Goal: Task Accomplishment & Management: Manage account settings

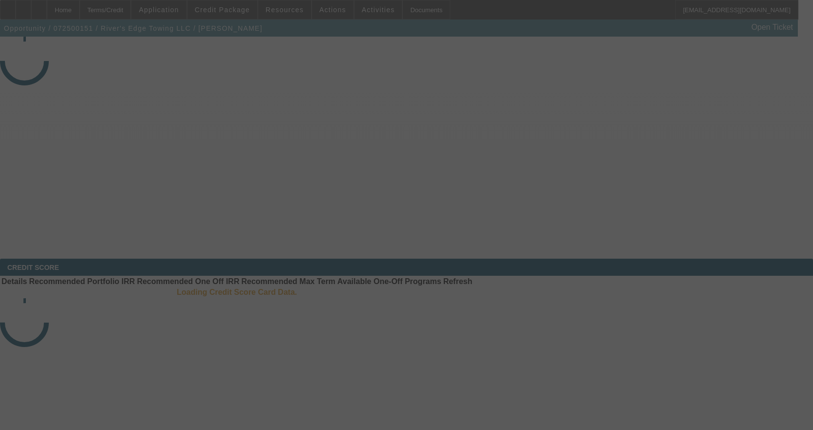
select select "3"
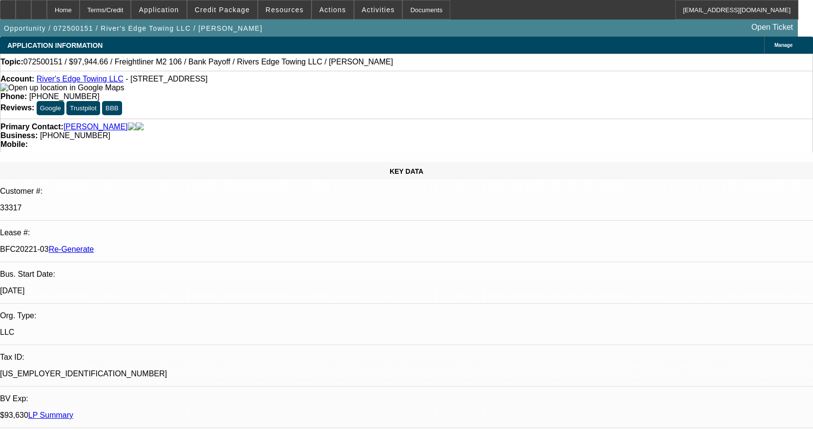
select select "0"
select select "2"
select select "0"
select select "6"
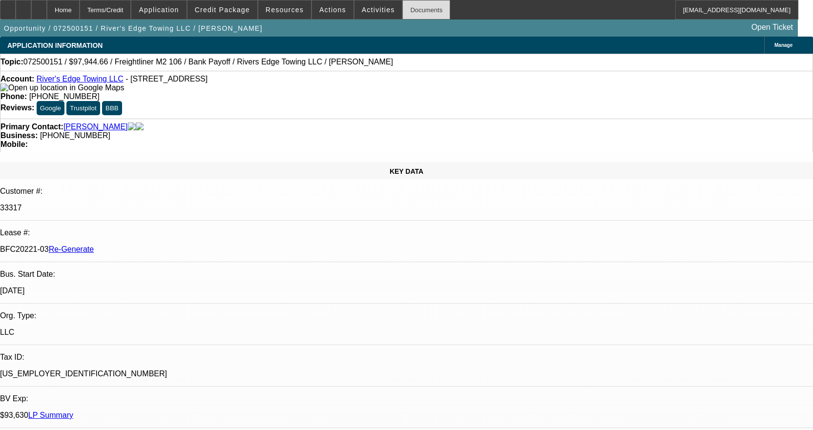
click at [402, 8] on div "Documents" at bounding box center [426, 10] width 48 height 20
click at [319, 7] on span "Actions" at bounding box center [332, 10] width 27 height 8
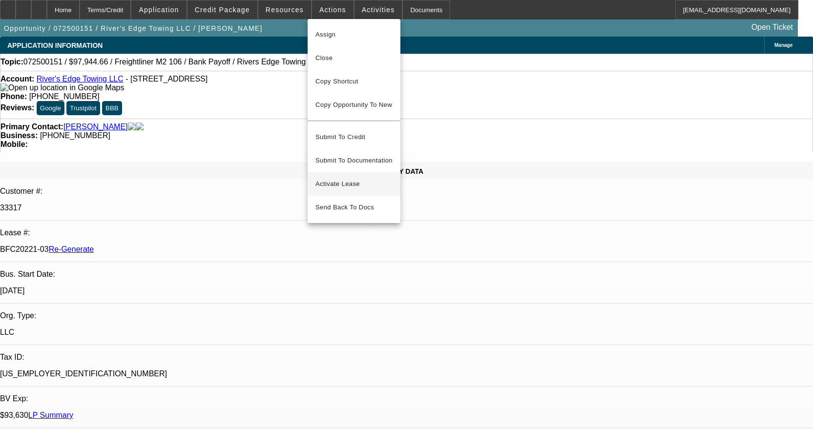
click at [320, 172] on button "Activate Lease" at bounding box center [353, 183] width 93 height 23
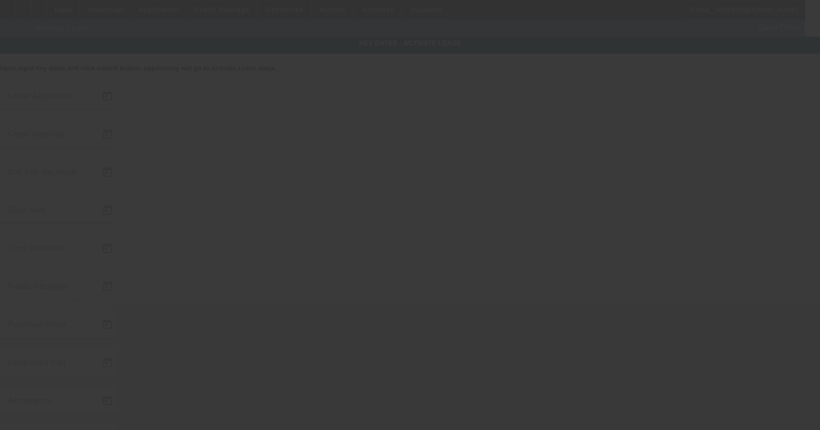
type input "[DATE]"
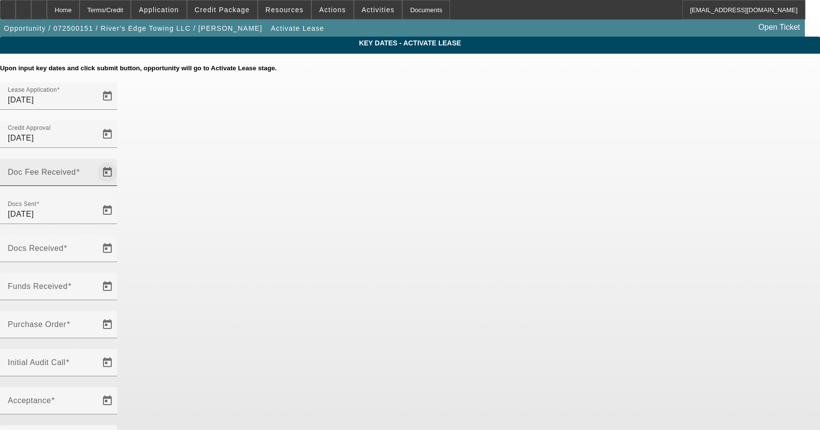
click at [119, 161] on span "Open calendar" at bounding box center [107, 172] width 23 height 23
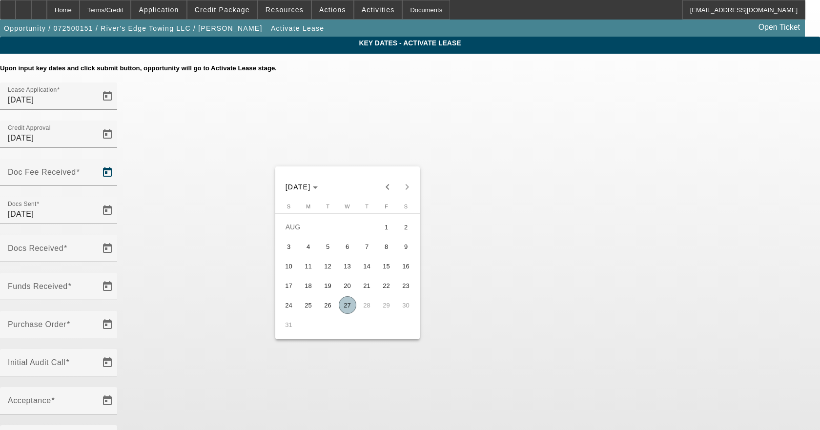
click at [348, 305] on span "27" at bounding box center [348, 305] width 18 height 18
type input "[DATE]"
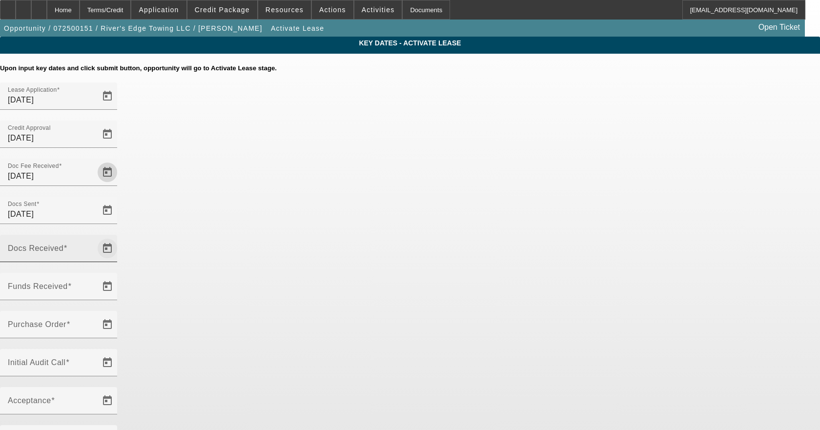
click at [119, 237] on span "Open calendar" at bounding box center [107, 248] width 23 height 23
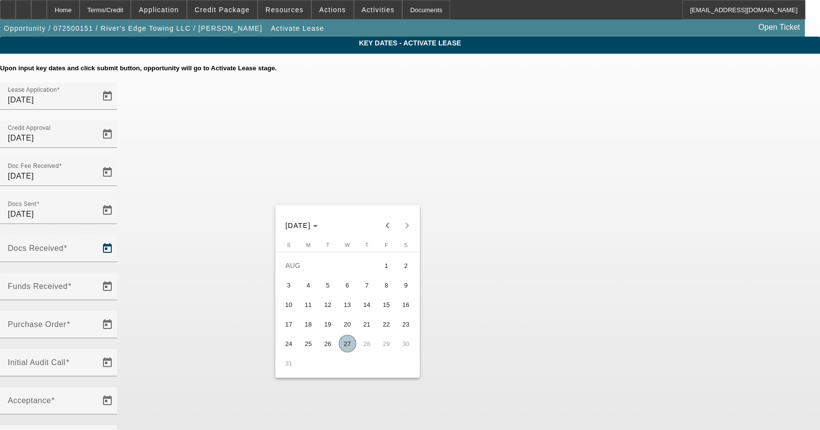
click at [345, 344] on span "27" at bounding box center [348, 344] width 18 height 18
type input "[DATE]"
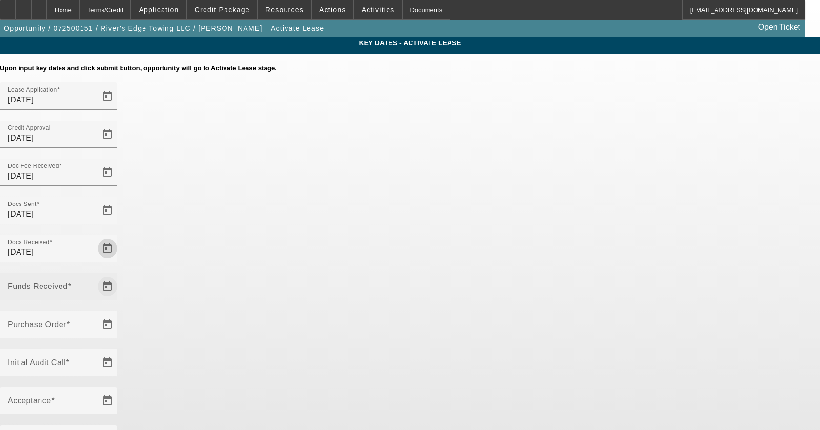
click at [119, 275] on span "Open calendar" at bounding box center [107, 286] width 23 height 23
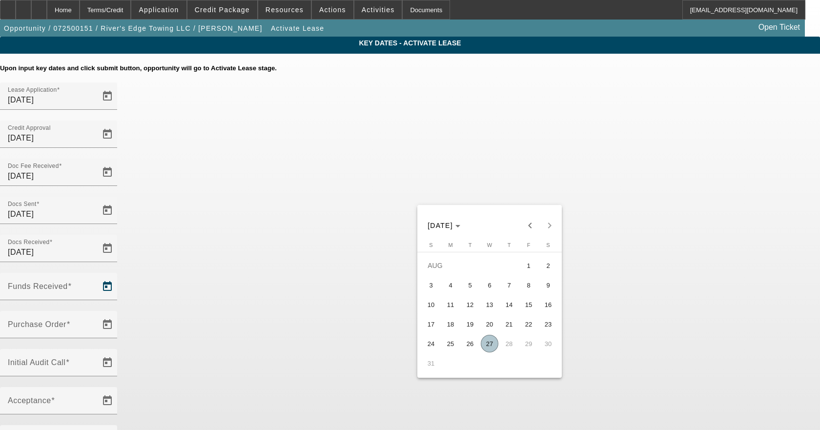
click at [490, 349] on span "27" at bounding box center [490, 344] width 18 height 18
type input "[DATE]"
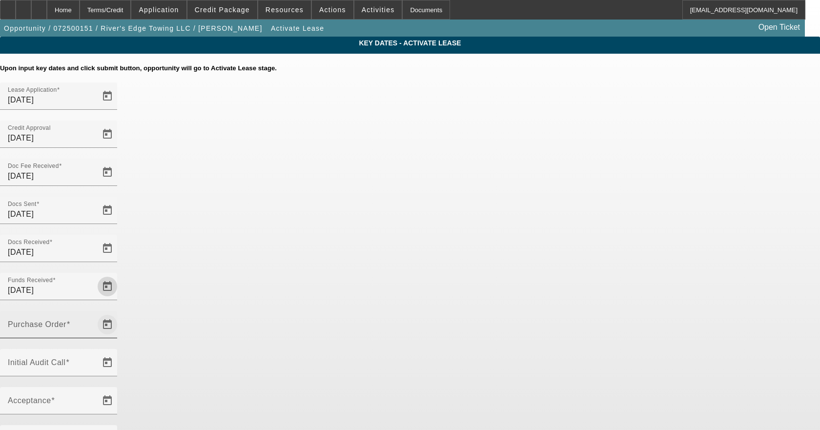
click at [119, 313] on span "Open calendar" at bounding box center [107, 324] width 23 height 23
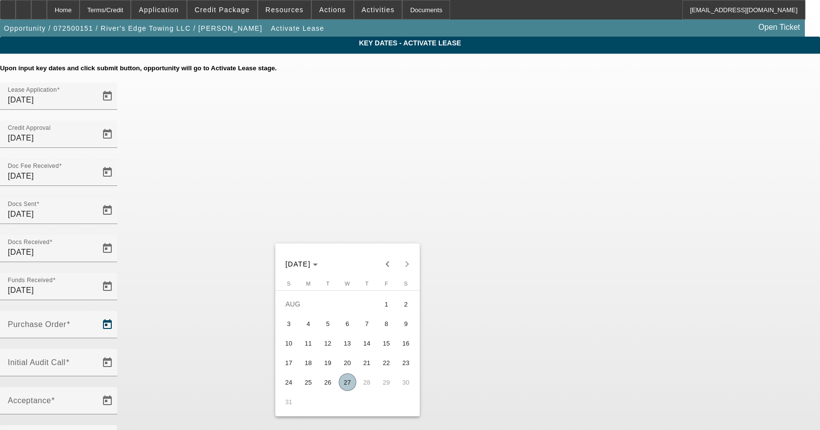
click at [354, 387] on span "27" at bounding box center [348, 382] width 18 height 18
type input "[DATE]"
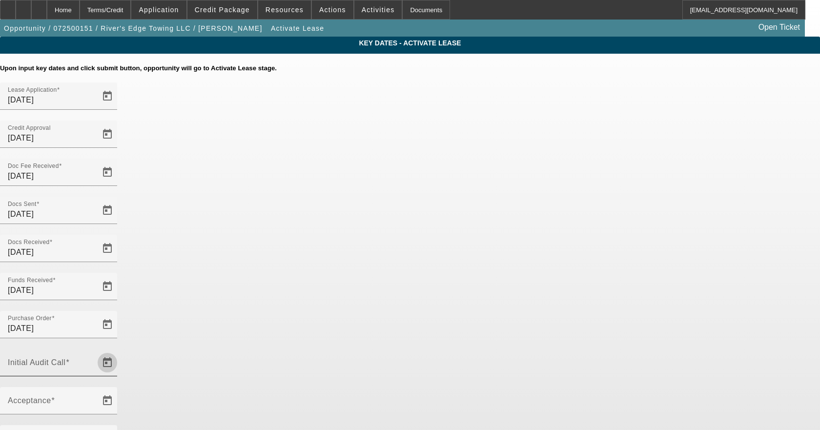
click at [119, 351] on span "Open calendar" at bounding box center [107, 362] width 23 height 23
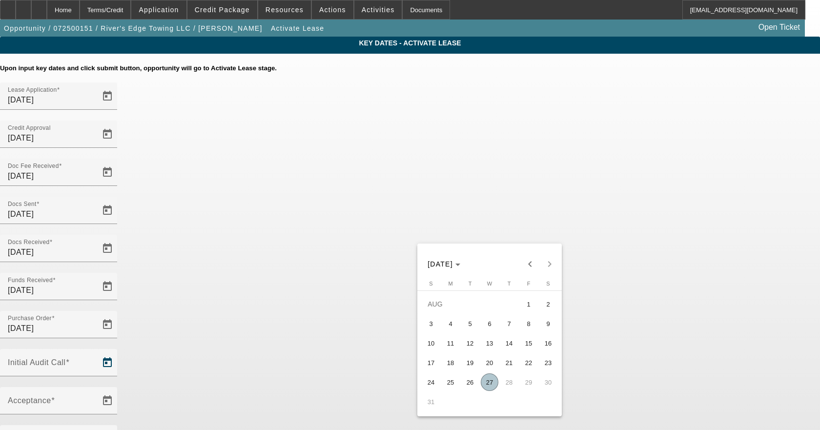
click at [486, 380] on span "27" at bounding box center [490, 382] width 18 height 18
type input "[DATE]"
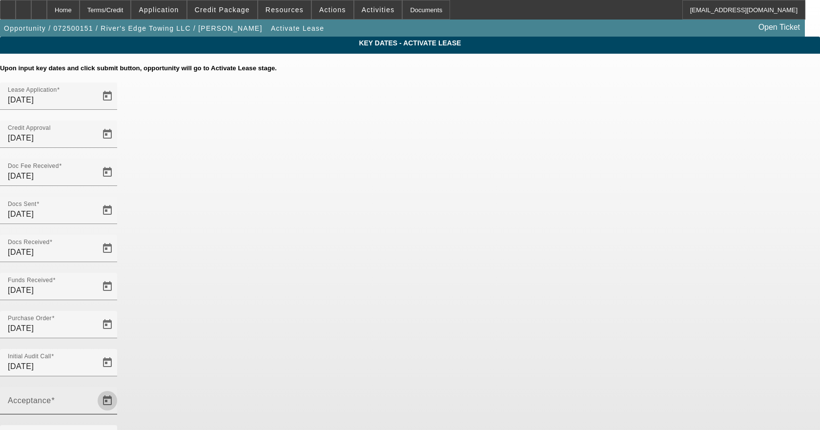
click at [119, 389] on span "Open calendar" at bounding box center [107, 400] width 23 height 23
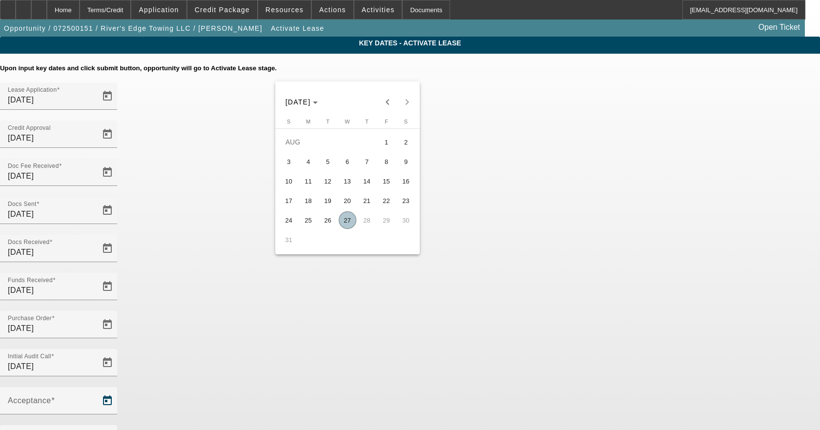
click at [348, 221] on span "27" at bounding box center [348, 220] width 18 height 18
type input "[DATE]"
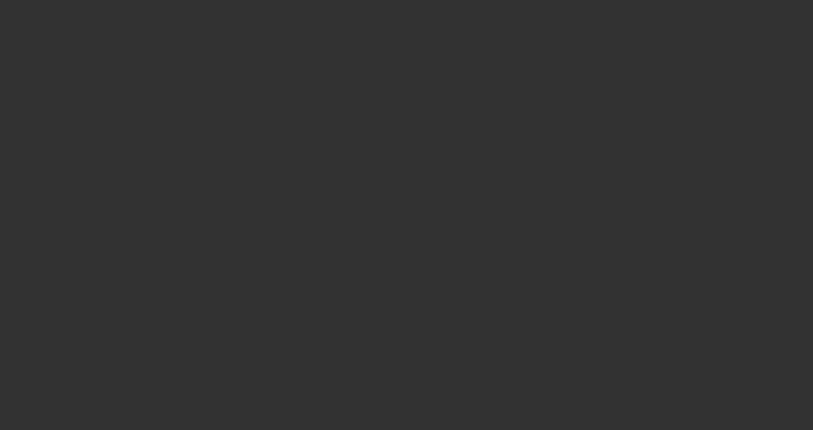
select select "4"
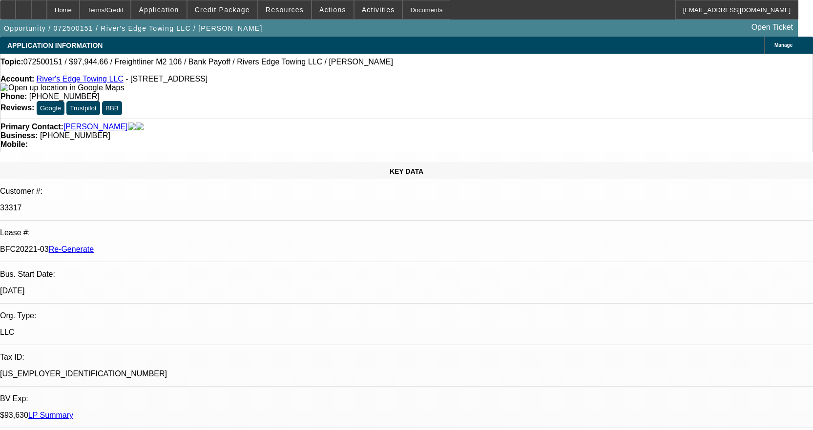
select select "0"
select select "2"
select select "0"
select select "6"
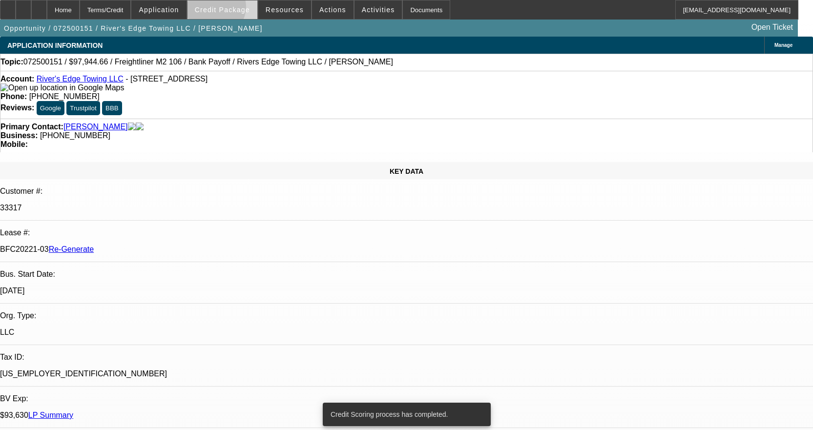
click at [231, 9] on span "Credit Package" at bounding box center [222, 10] width 55 height 8
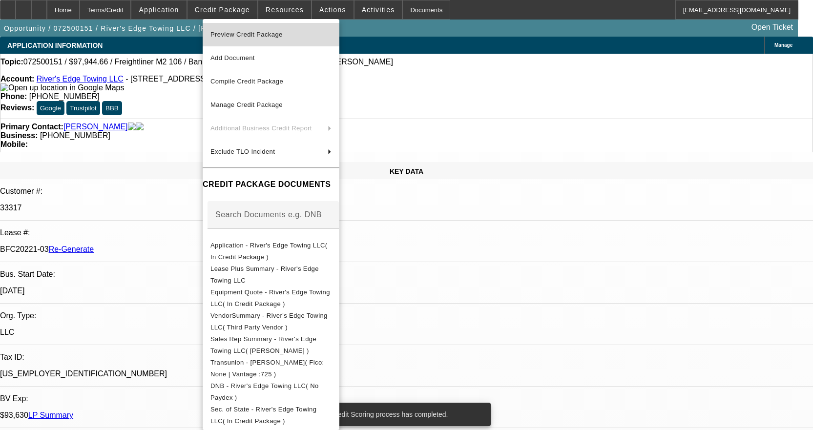
click at [265, 34] on span "Preview Credit Package" at bounding box center [246, 34] width 72 height 7
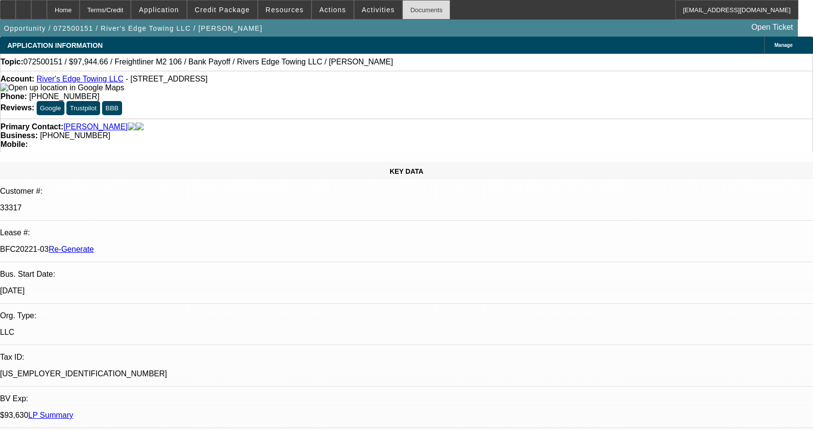
click at [402, 8] on div "Documents" at bounding box center [426, 10] width 48 height 20
click at [406, 6] on div "Documents" at bounding box center [426, 10] width 48 height 20
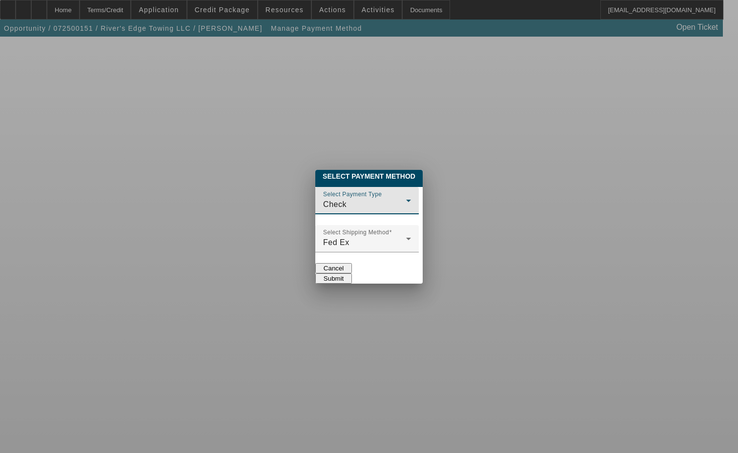
click at [323, 199] on div "Check" at bounding box center [364, 205] width 83 height 12
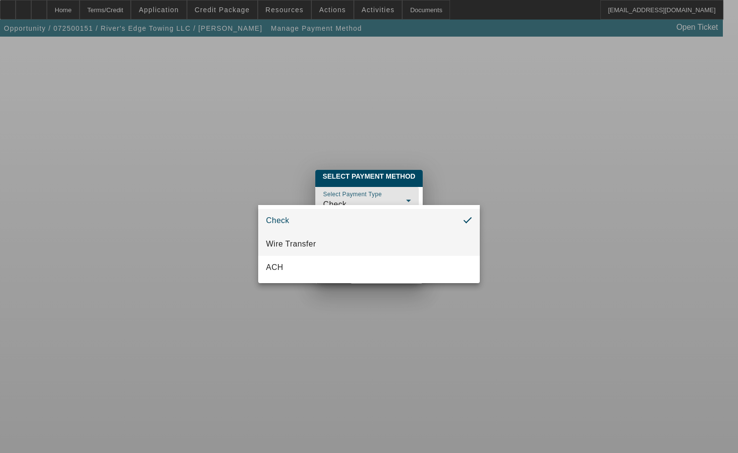
click at [283, 240] on span "Wire Transfer" at bounding box center [291, 244] width 50 height 12
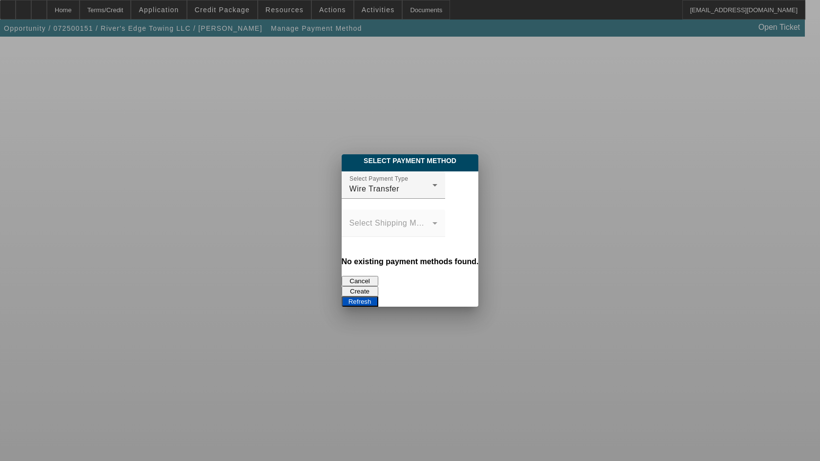
click at [378, 286] on button "Create" at bounding box center [360, 291] width 37 height 10
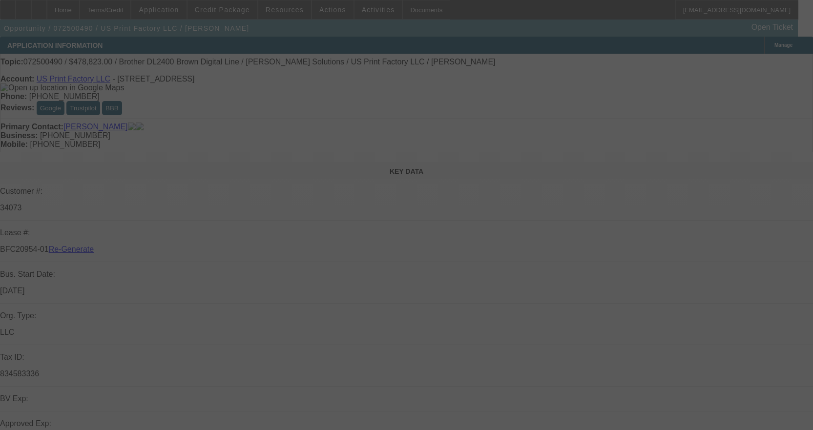
select select "3"
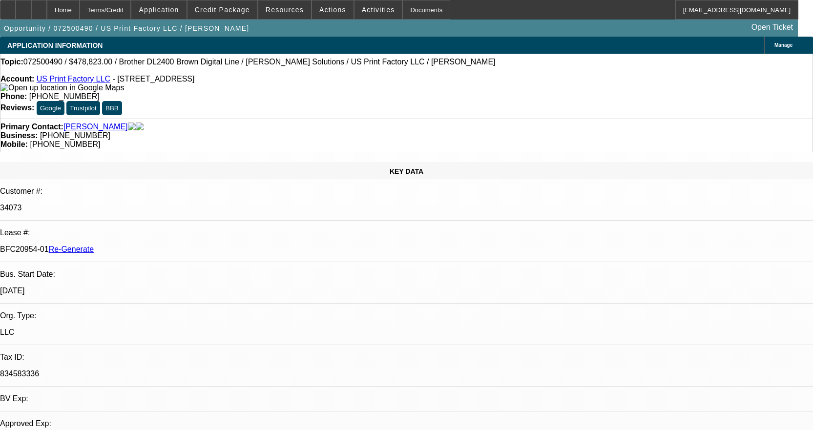
select select "0"
select select "6"
click at [362, 13] on span "Activities" at bounding box center [378, 10] width 33 height 8
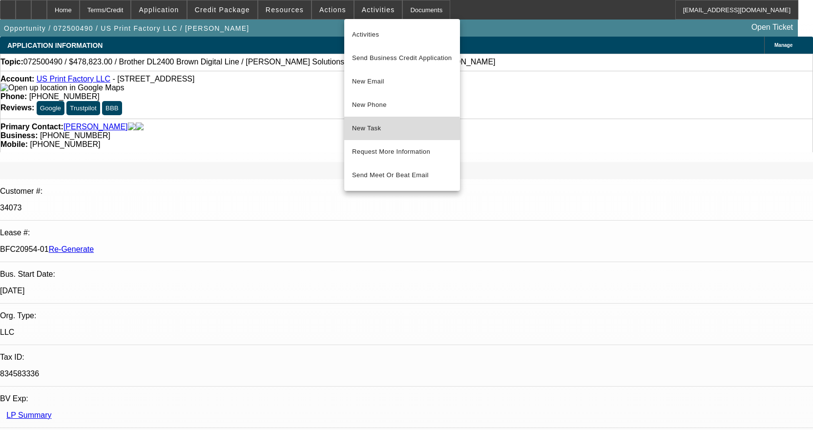
click at [362, 129] on span "New Task" at bounding box center [402, 128] width 100 height 12
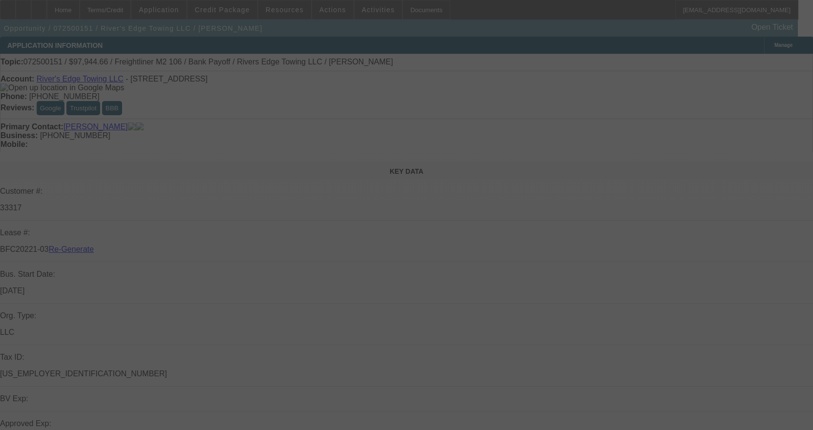
select select "4"
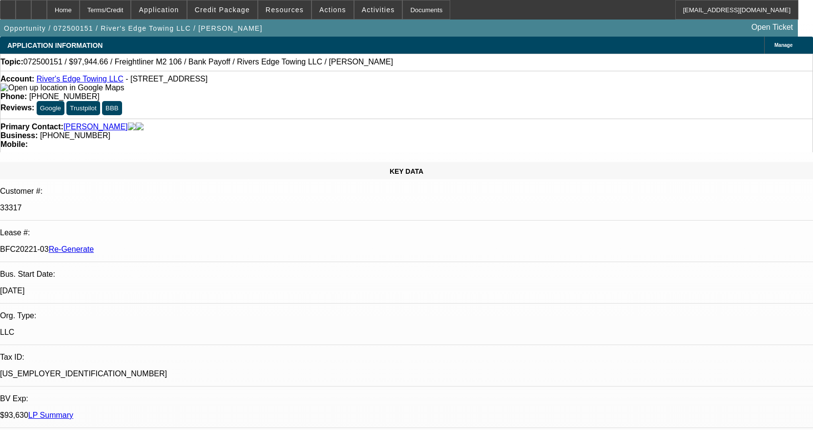
select select "0"
select select "2"
select select "0"
select select "6"
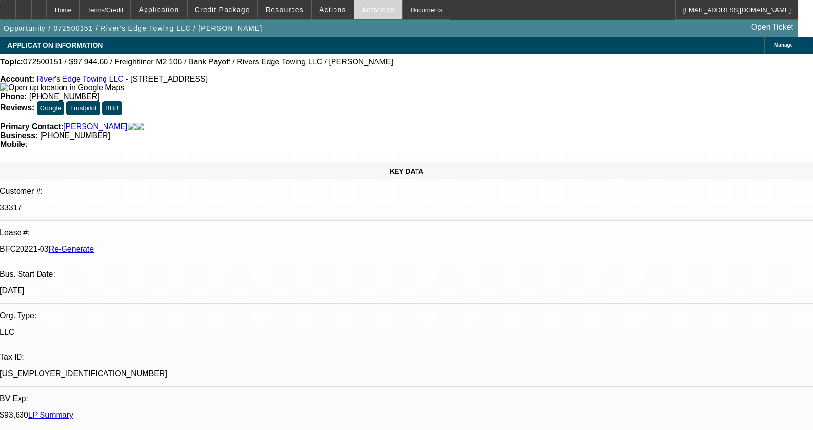
click at [367, 12] on span "Activities" at bounding box center [378, 10] width 33 height 8
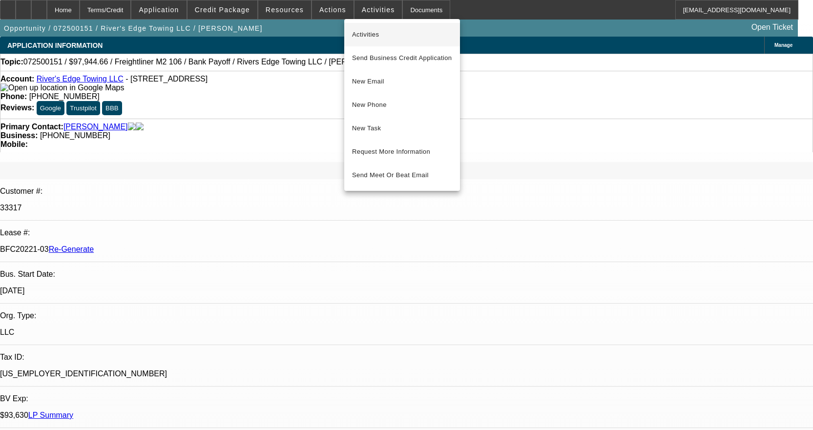
click at [395, 39] on span "Activities" at bounding box center [402, 35] width 100 height 12
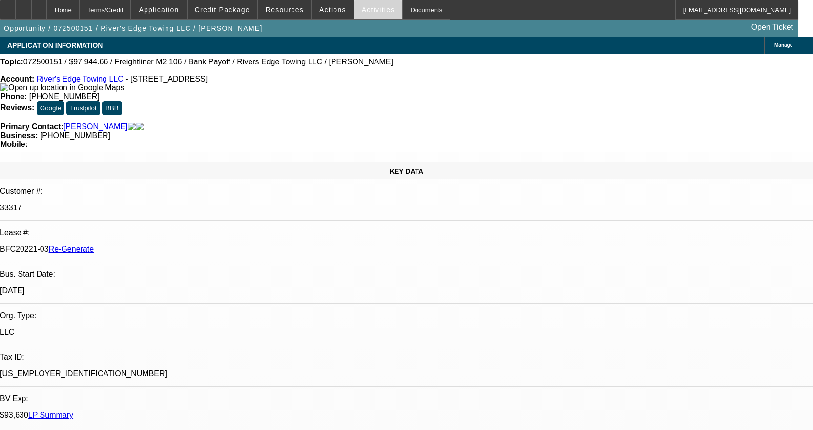
click at [375, 8] on span "Activities" at bounding box center [378, 10] width 33 height 8
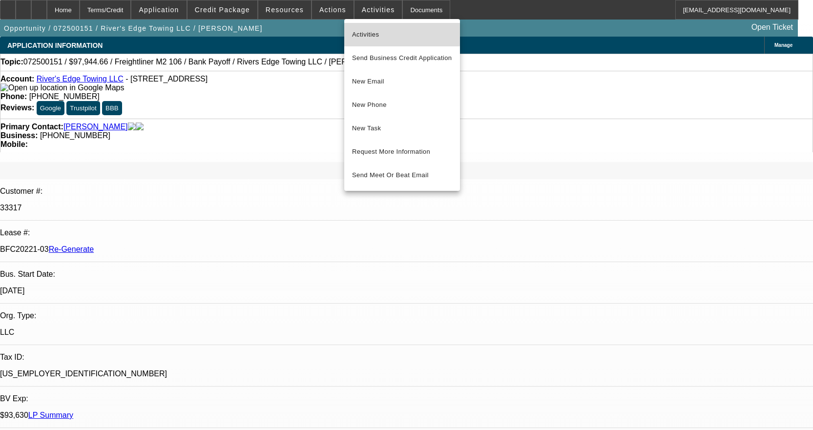
click at [372, 32] on span "Activities" at bounding box center [402, 35] width 100 height 12
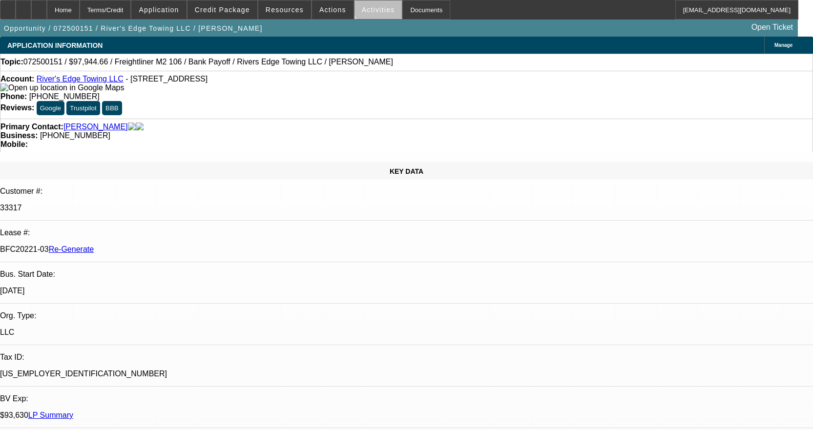
click at [370, 6] on span "Activities" at bounding box center [378, 10] width 33 height 8
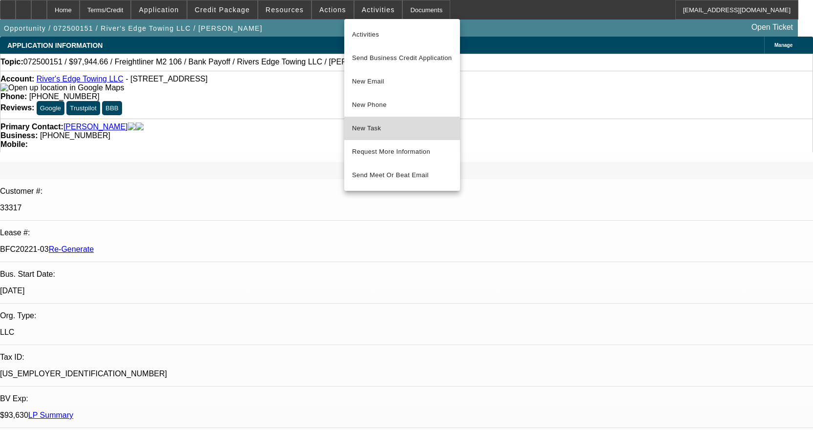
click at [385, 130] on span "New Task" at bounding box center [402, 128] width 100 height 12
